Goal: Task Accomplishment & Management: Manage account settings

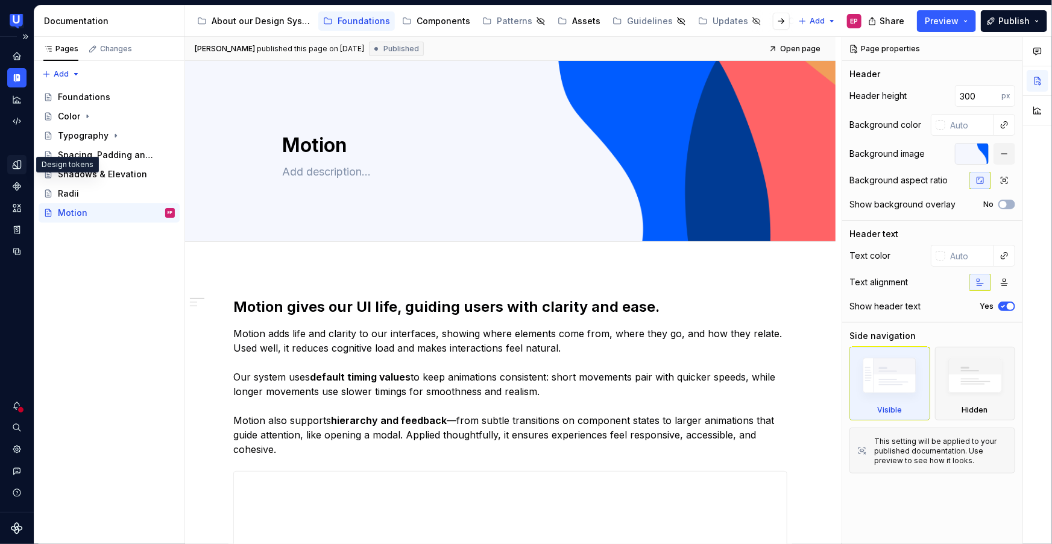
click at [14, 160] on icon "Design tokens" at bounding box center [16, 164] width 11 height 11
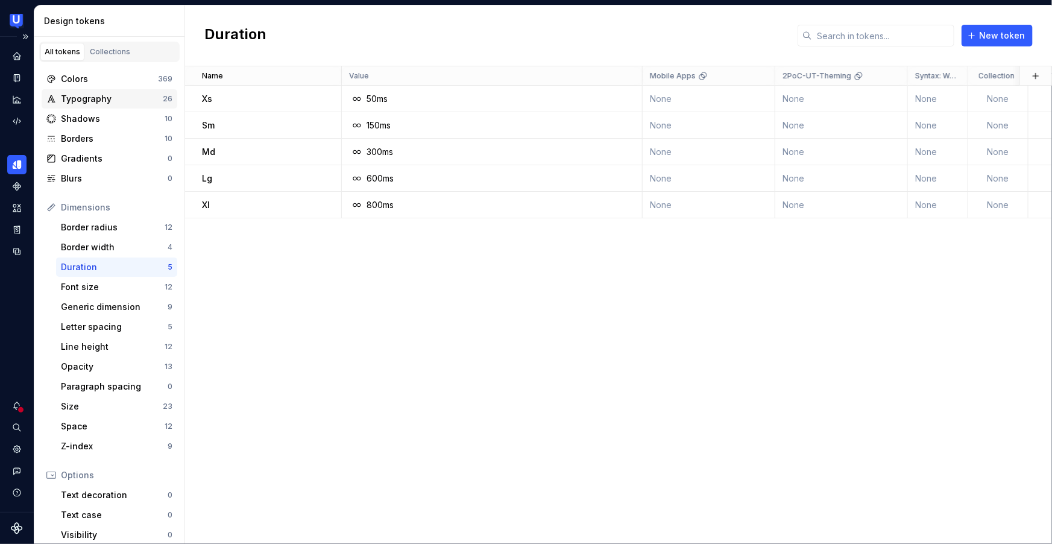
click at [100, 95] on div "Typography" at bounding box center [112, 99] width 102 height 12
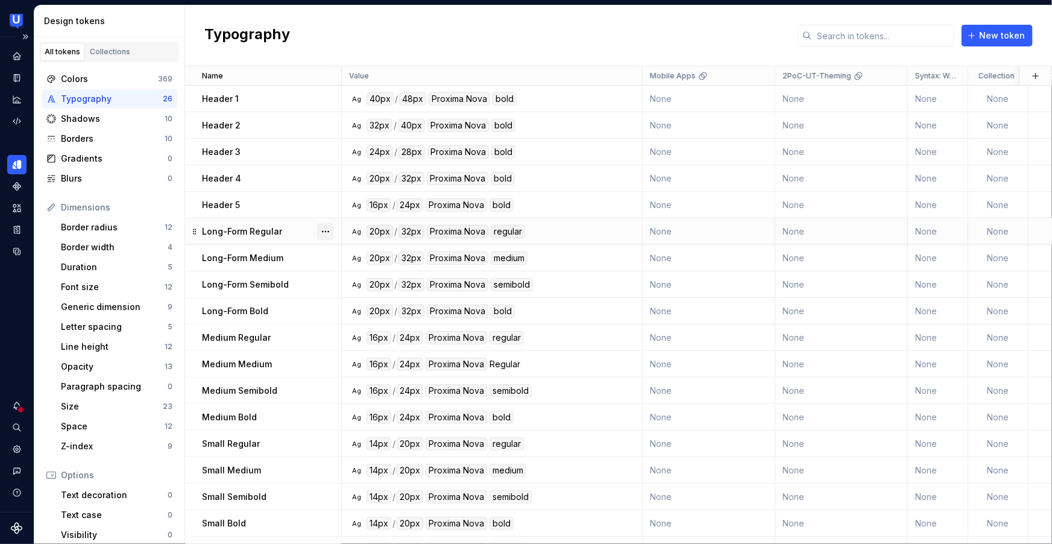
click at [326, 230] on button "button" at bounding box center [325, 231] width 17 height 17
click at [308, 242] on html "UserTesting Design System EP Design system data Design tokens All tokens Collec…" at bounding box center [526, 272] width 1052 height 544
click at [528, 358] on div "Ag 16px / 24px Proxima Nova Regular" at bounding box center [496, 364] width 292 height 13
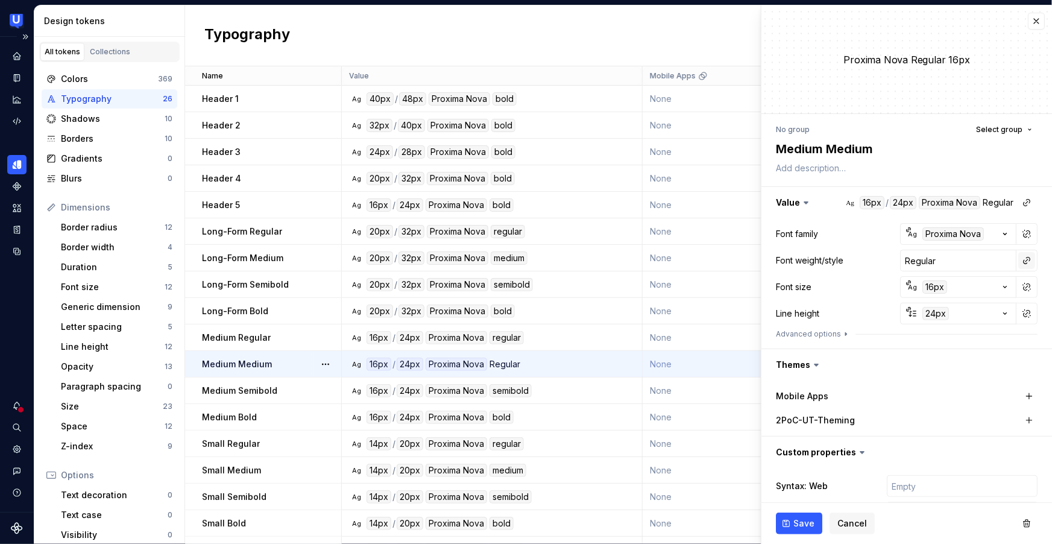
click at [1020, 261] on button "button" at bounding box center [1027, 260] width 17 height 17
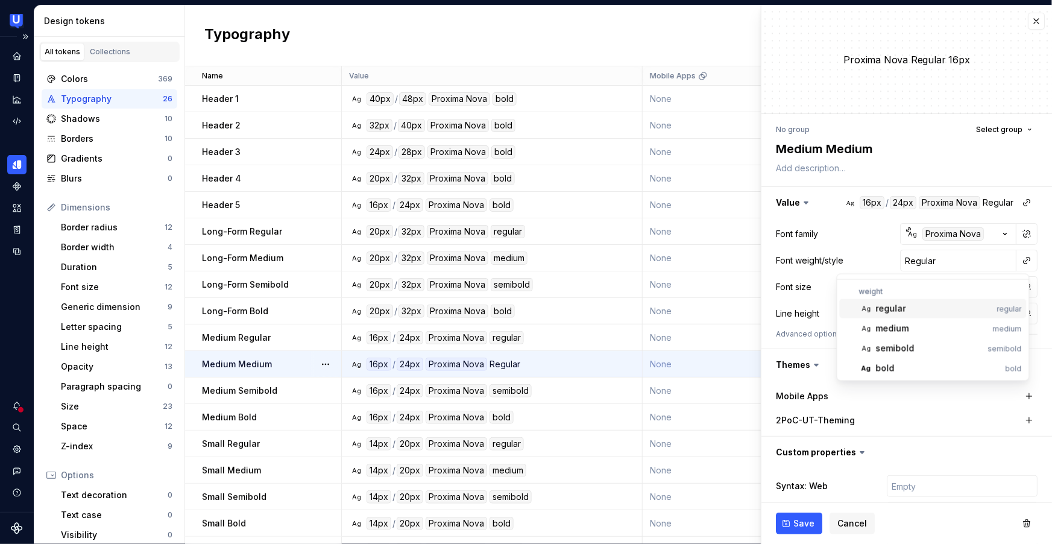
click at [908, 306] on div "regular" at bounding box center [934, 309] width 116 height 12
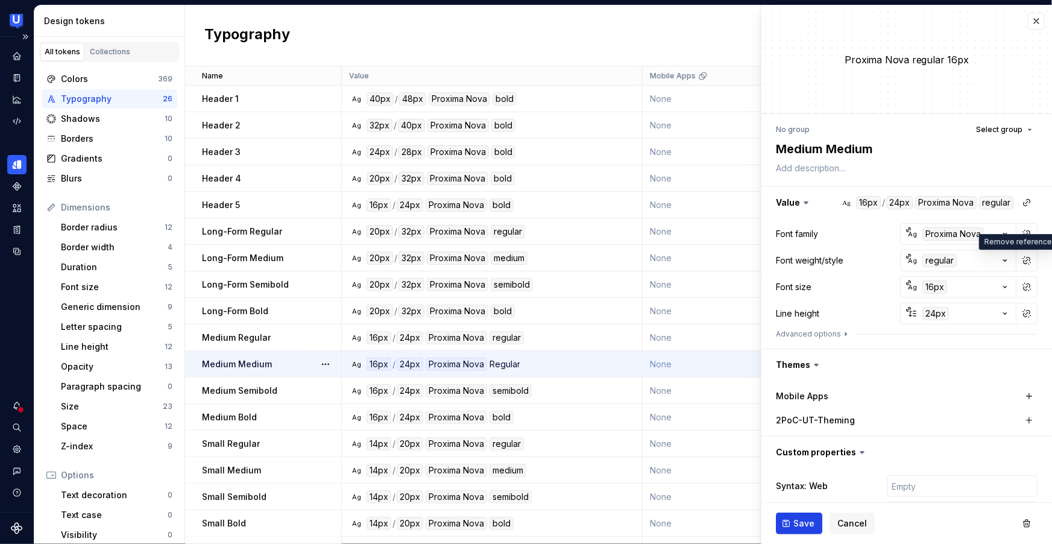
click at [807, 525] on span "Save" at bounding box center [804, 523] width 21 height 12
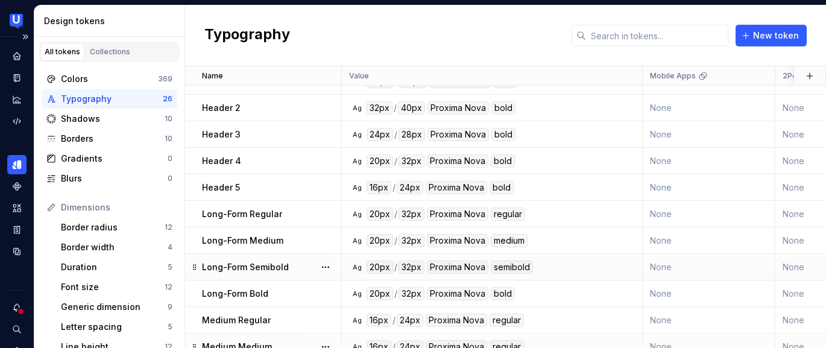
scroll to position [19, 0]
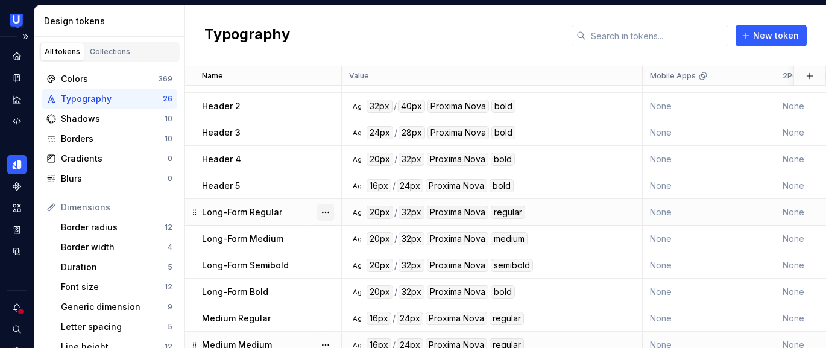
click at [329, 212] on button "button" at bounding box center [325, 212] width 17 height 17
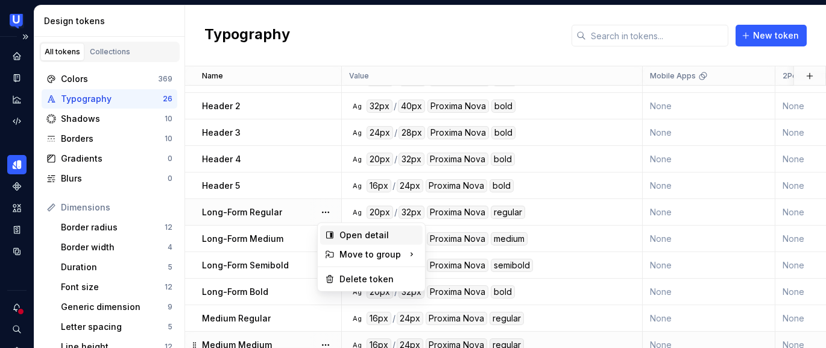
click at [333, 233] on icon at bounding box center [330, 235] width 10 height 10
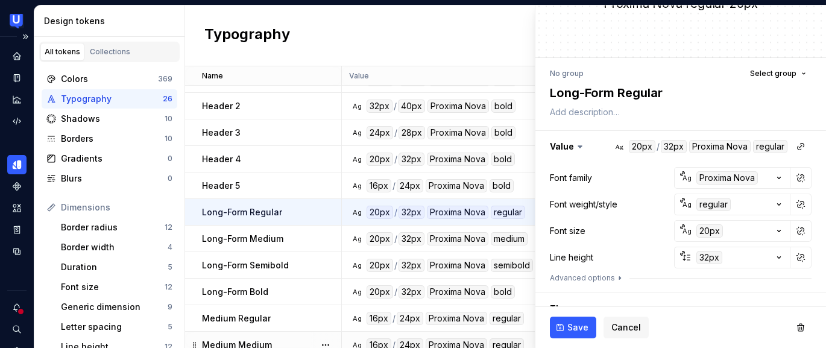
scroll to position [58, 0]
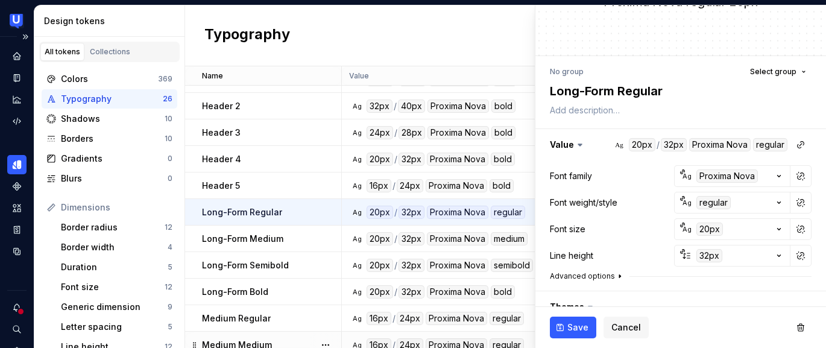
click at [619, 276] on icon "button" at bounding box center [619, 276] width 1 height 3
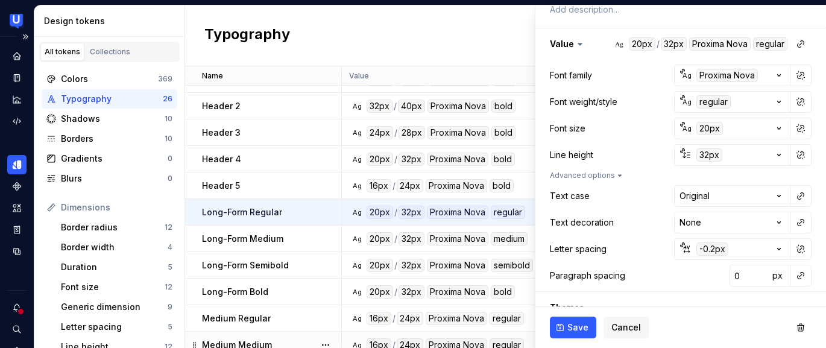
scroll to position [162, 0]
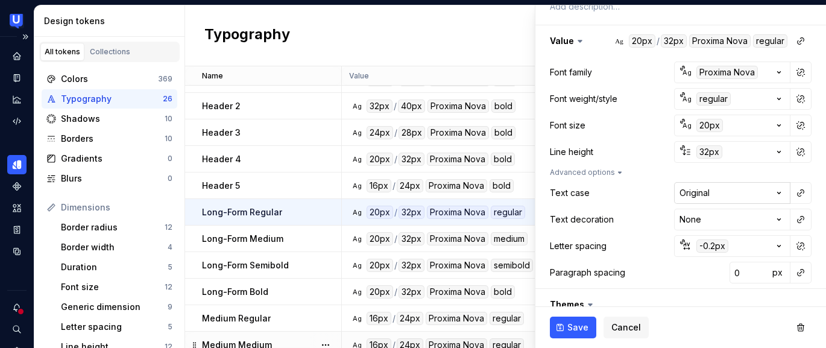
click at [697, 195] on html "UserTesting Design System EP Design system data Design tokens All tokens Collec…" at bounding box center [413, 174] width 826 height 348
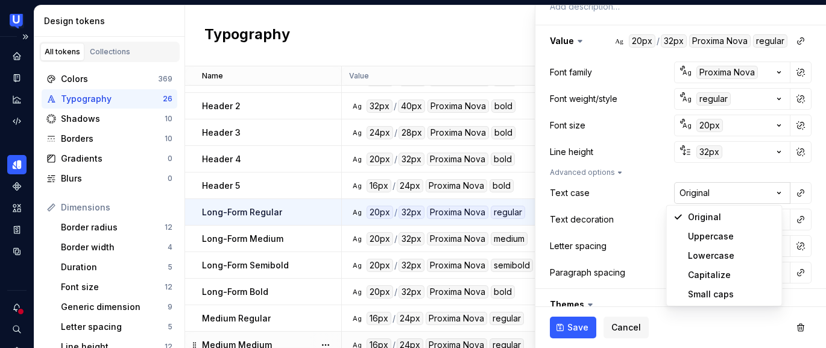
click at [697, 195] on html "UserTesting Design System EP Design system data Design tokens All tokens Collec…" at bounding box center [413, 174] width 826 height 348
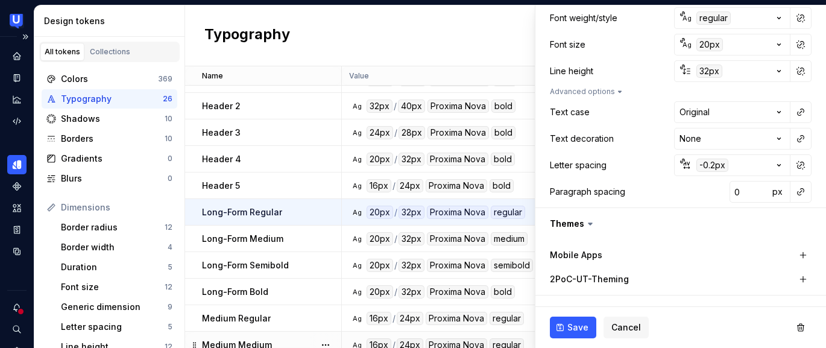
scroll to position [244, 0]
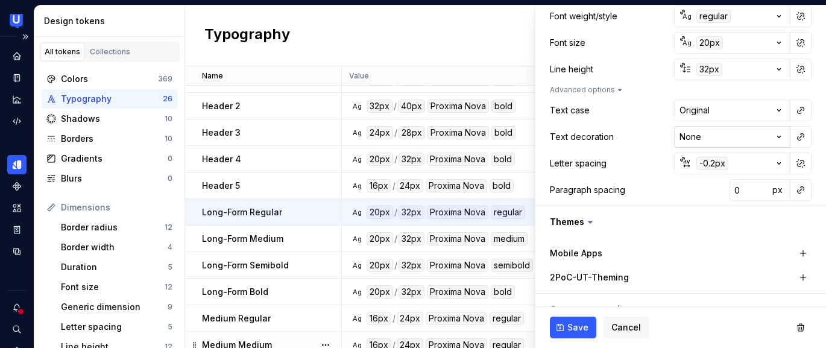
click at [728, 137] on html "UserTesting Design System EP Design system data Design tokens All tokens Collec…" at bounding box center [413, 174] width 826 height 348
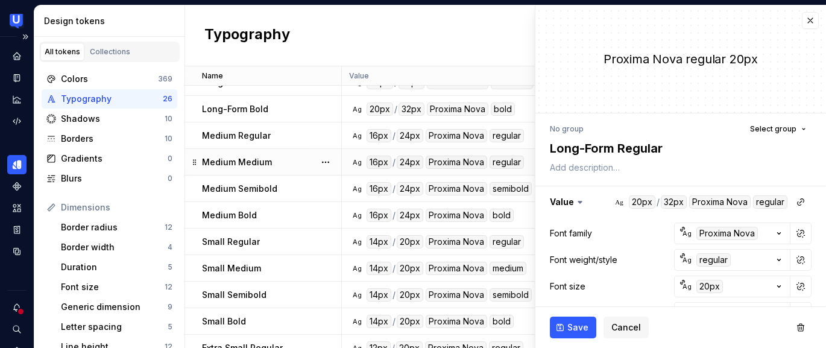
scroll to position [0, 0]
type textarea "*"
